Goal: Task Accomplishment & Management: Manage account settings

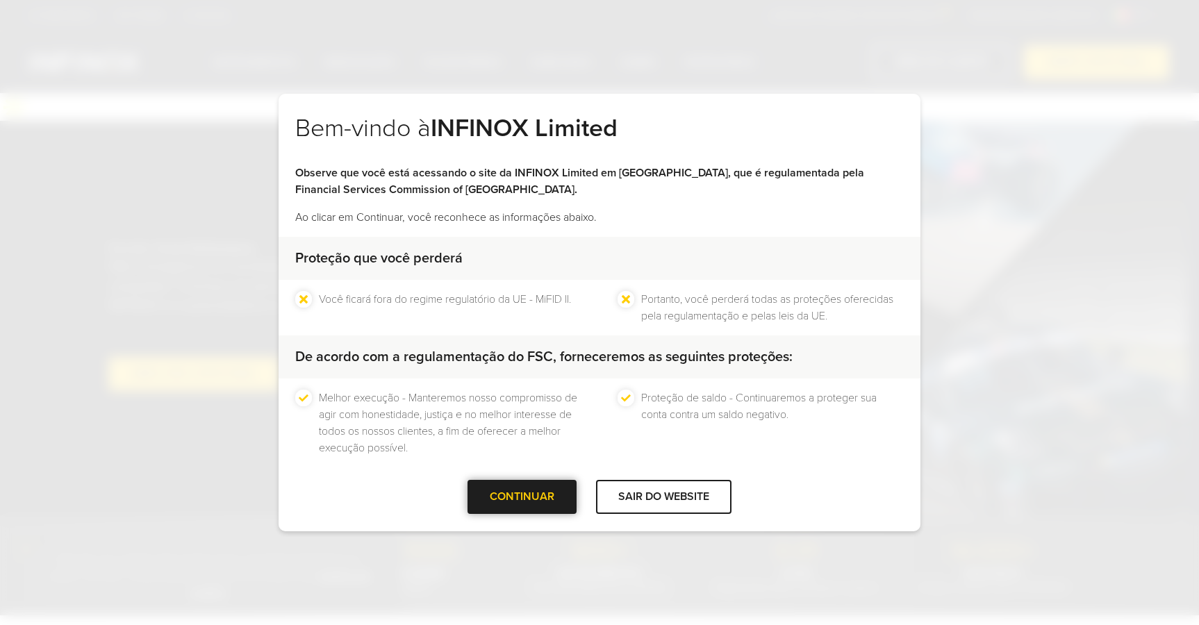
click at [503, 490] on div "CONTINUAR" at bounding box center [521, 497] width 109 height 34
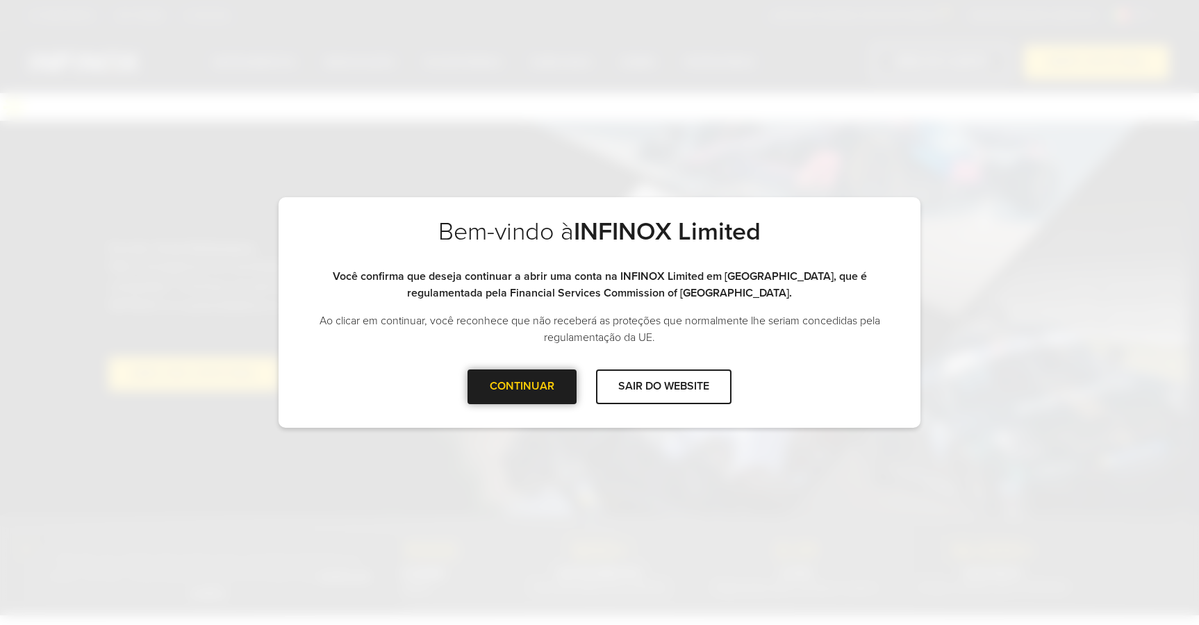
click at [548, 389] on div "CONTINUAR" at bounding box center [521, 387] width 109 height 34
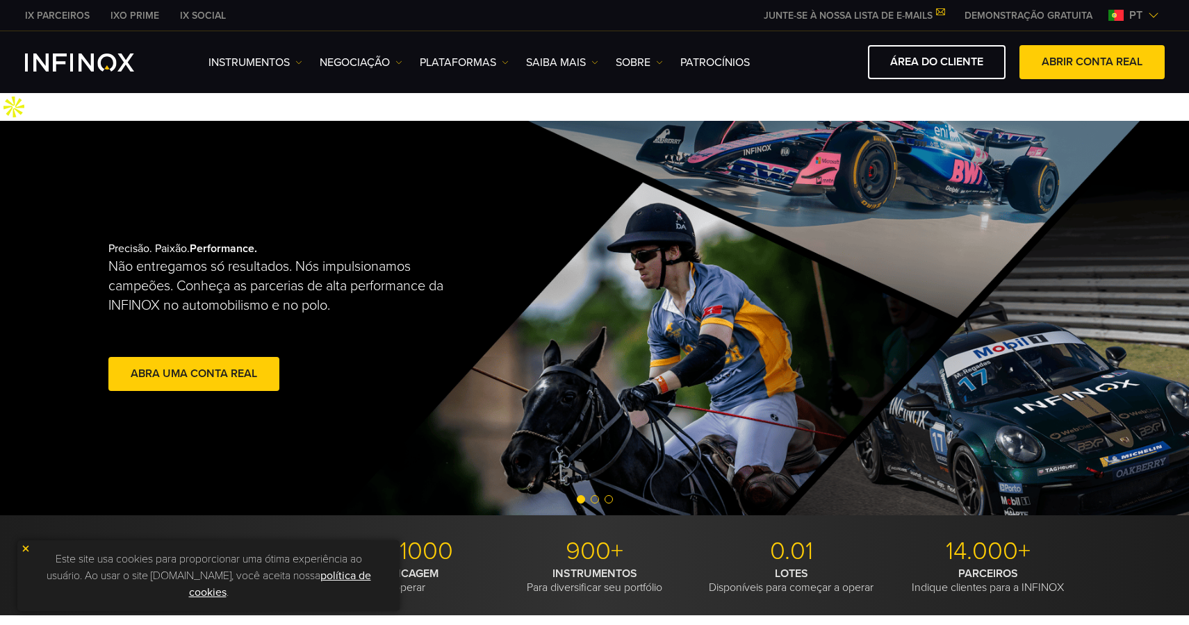
click at [1016, 77] on div "ÁREA DO CLIENTE ABRIR CONTA REAL" at bounding box center [962, 62] width 404 height 34
click at [950, 69] on link "ÁREA DO CLIENTE" at bounding box center [937, 62] width 138 height 34
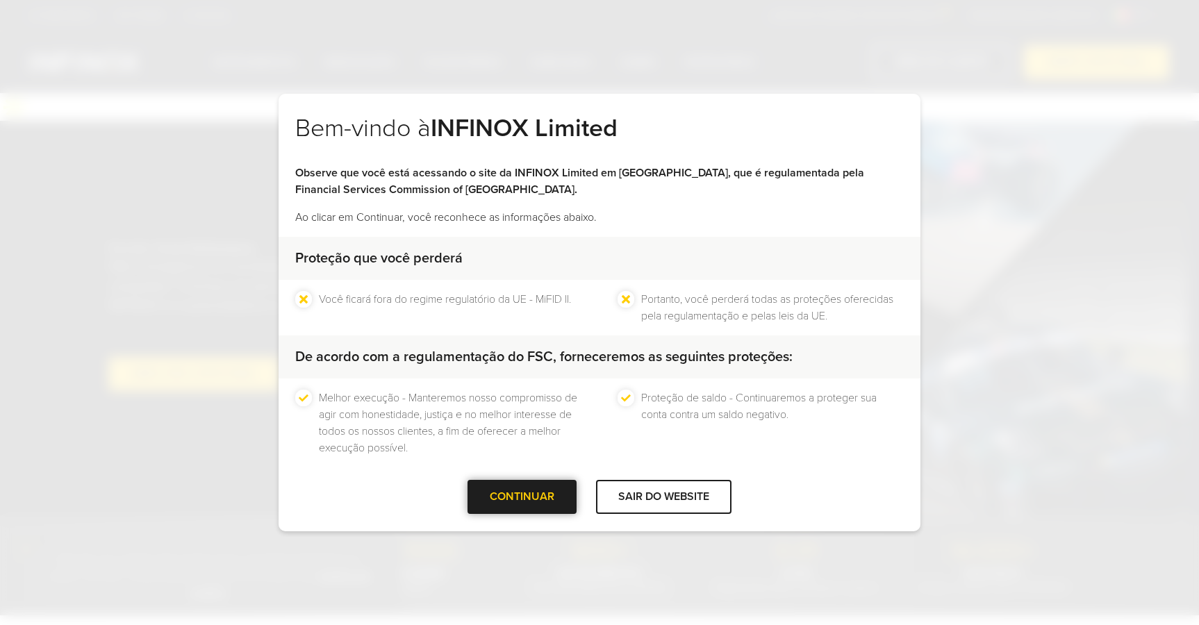
click at [522, 497] on div at bounding box center [522, 497] width 0 height 0
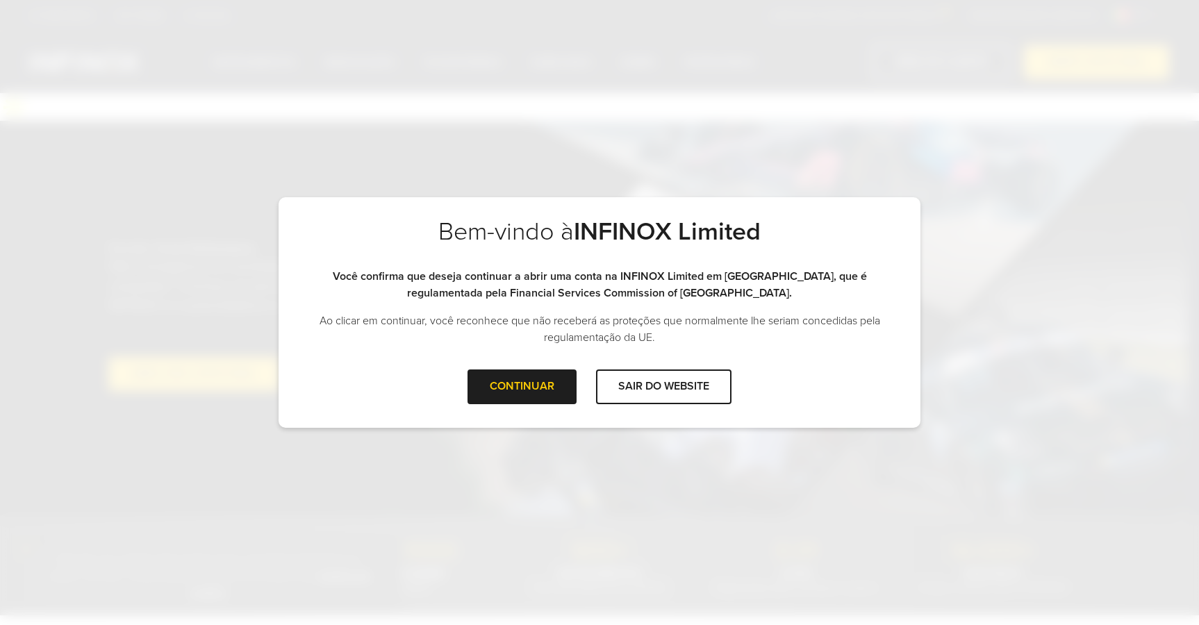
click at [463, 389] on div "CONTINUAR SAIR DO WEBSITE" at bounding box center [600, 392] width 642 height 45
click at [472, 386] on div "CONTINUAR" at bounding box center [521, 387] width 109 height 34
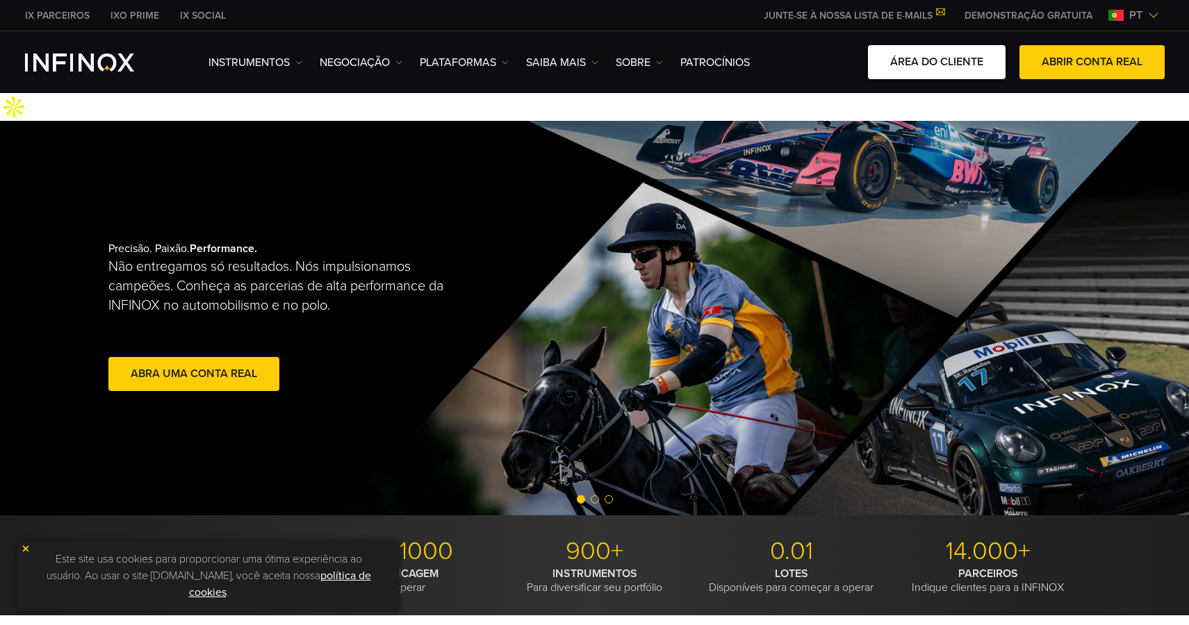
click at [957, 58] on link "ÁREA DO CLIENTE" at bounding box center [937, 62] width 138 height 34
